Goal: Ask a question

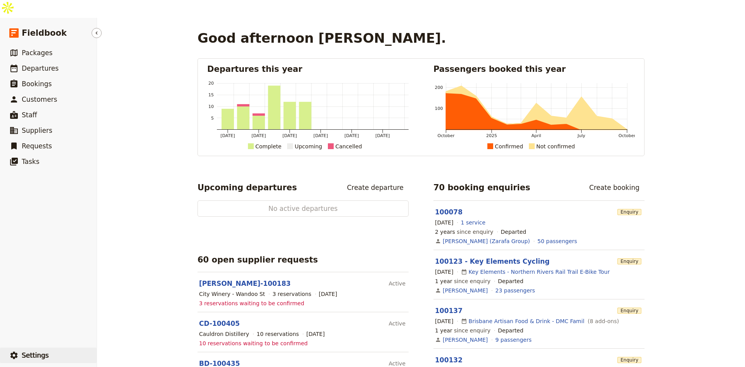
click at [24, 351] on span "Settings" at bounding box center [35, 355] width 27 height 8
click at [106, 315] on span "Your organization" at bounding box center [128, 316] width 47 height 8
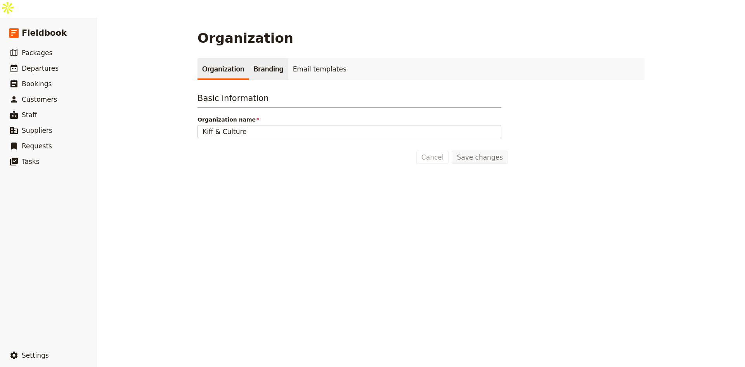
click at [255, 58] on link "Branding" at bounding box center [268, 69] width 39 height 22
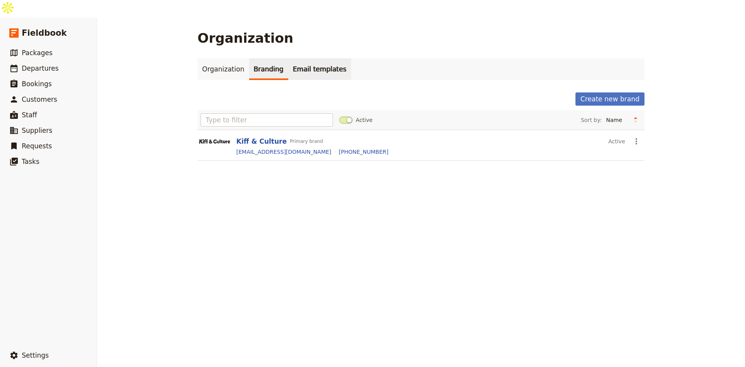
click at [288, 58] on link "Email templates" at bounding box center [319, 69] width 63 height 22
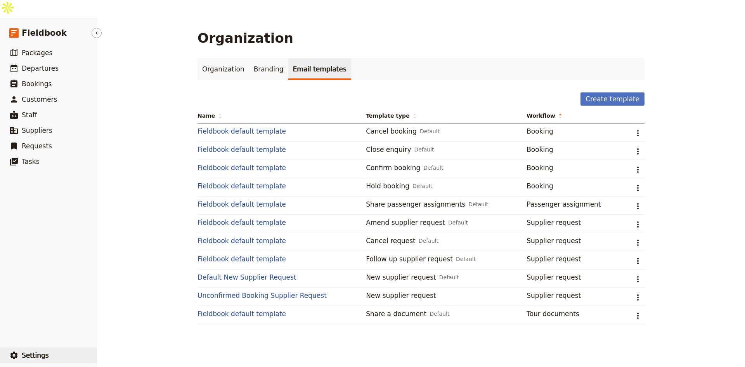
click at [26, 351] on span "Settings" at bounding box center [35, 355] width 27 height 8
click at [119, 315] on span "Your organization" at bounding box center [128, 316] width 47 height 8
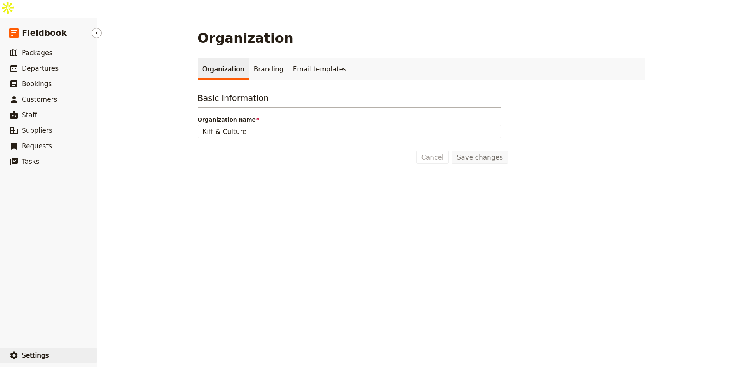
click at [24, 351] on span "Settings" at bounding box center [35, 355] width 27 height 8
click at [117, 317] on span "Your organization" at bounding box center [128, 316] width 47 height 8
click at [31, 142] on span "Requests" at bounding box center [37, 146] width 30 height 8
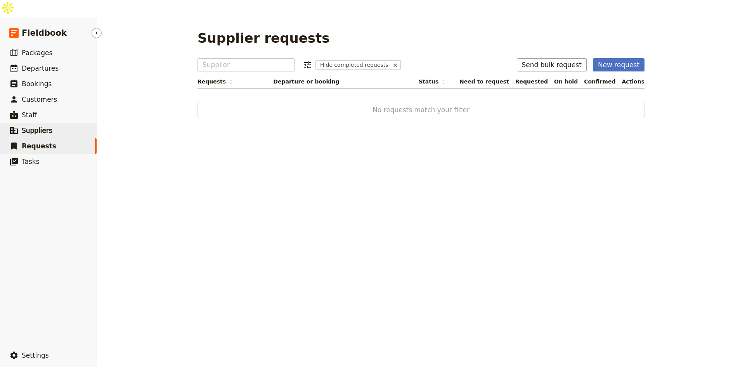
click at [32, 127] on span "Suppliers" at bounding box center [37, 131] width 31 height 8
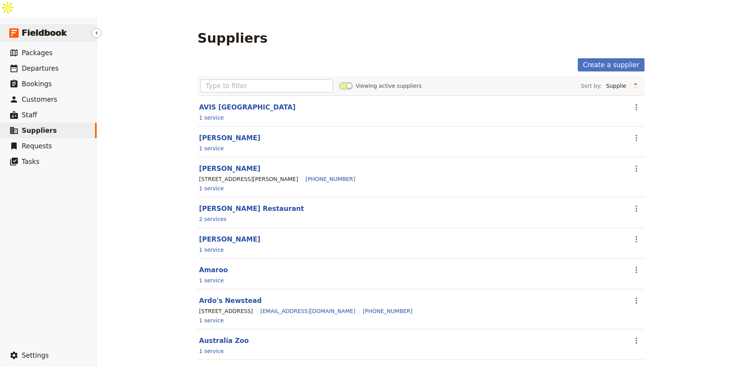
click at [28, 27] on span "Fieldbook" at bounding box center [44, 33] width 45 height 12
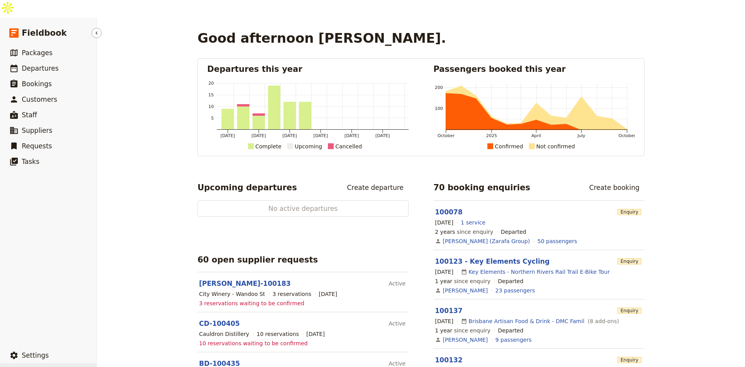
click at [17, 366] on icon "button" at bounding box center [14, 371] width 8 height 8
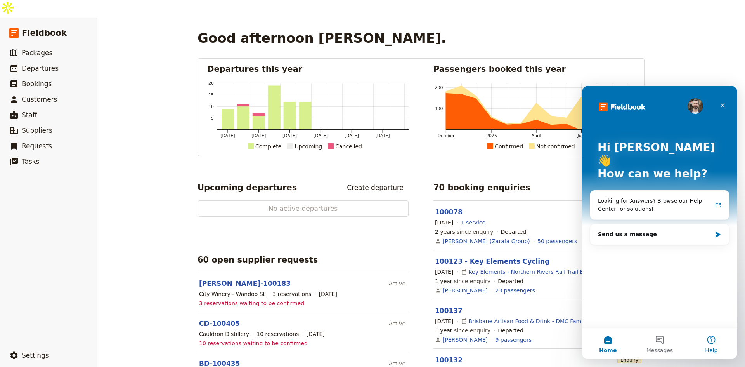
click at [711, 339] on button "Help" at bounding box center [712, 343] width 52 height 31
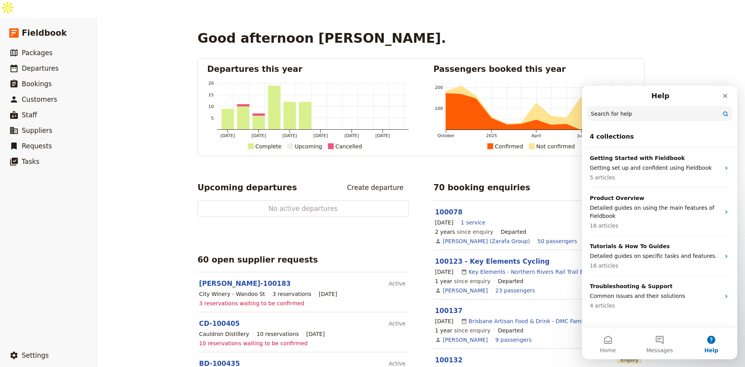
click at [611, 112] on input "Search for help" at bounding box center [659, 113] width 145 height 15
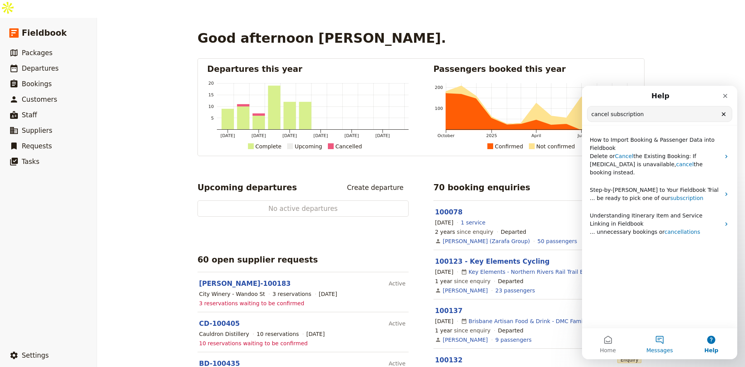
type input "cancel subscription"
click at [660, 337] on button "Messages" at bounding box center [660, 343] width 52 height 31
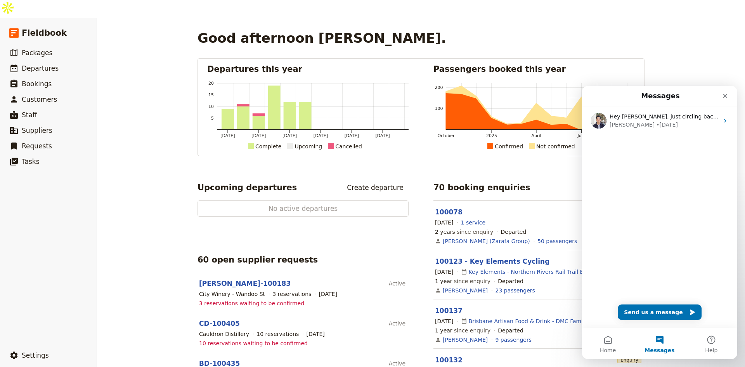
click at [656, 320] on div "Hey [PERSON_NAME], just circling back on the conversation last week about how t…" at bounding box center [659, 216] width 155 height 221
click at [656, 310] on button "Send us a message" at bounding box center [660, 312] width 84 height 16
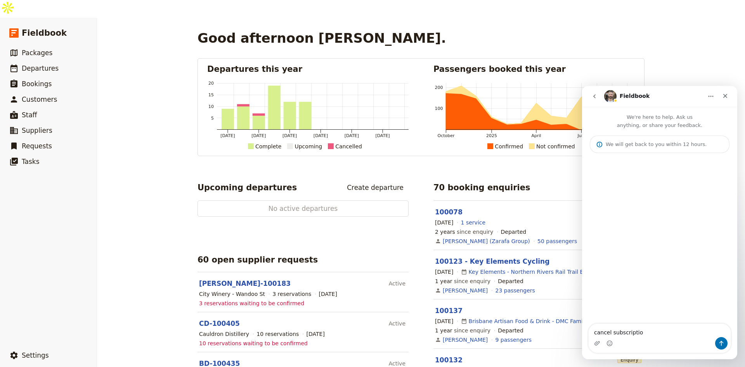
type textarea "cancel subscription"
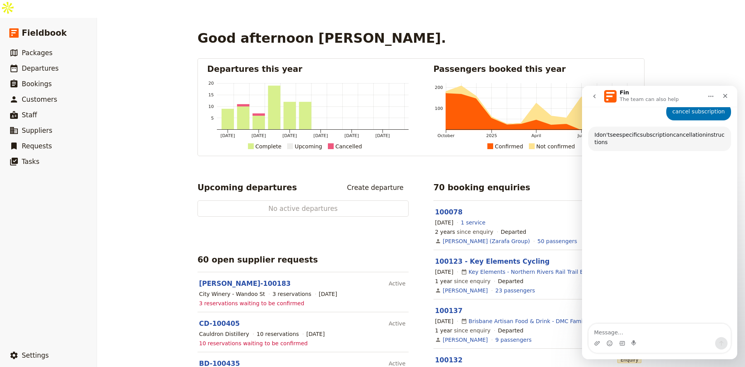
scroll to position [66, 0]
